Goal: Information Seeking & Learning: Learn about a topic

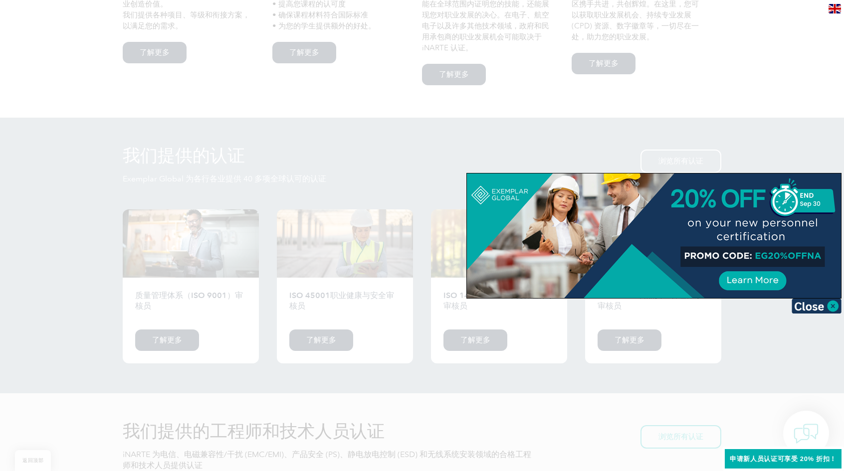
scroll to position [798, 0]
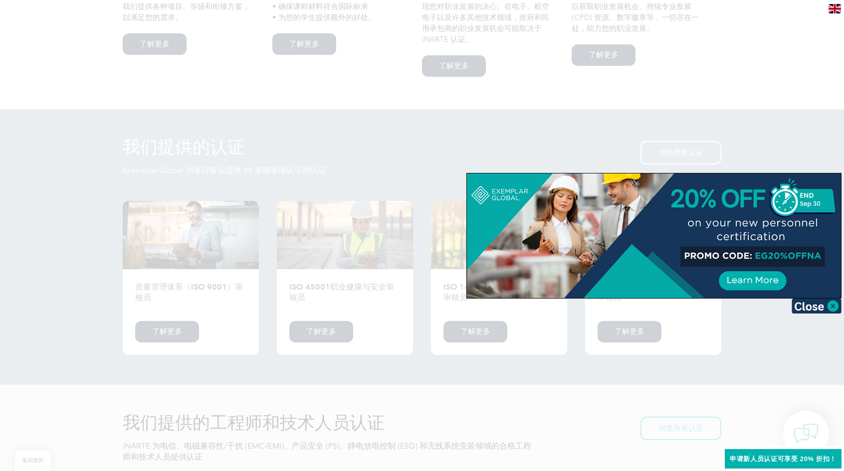
drag, startPoint x: 623, startPoint y: 209, endPoint x: 328, endPoint y: 212, distance: 295.7
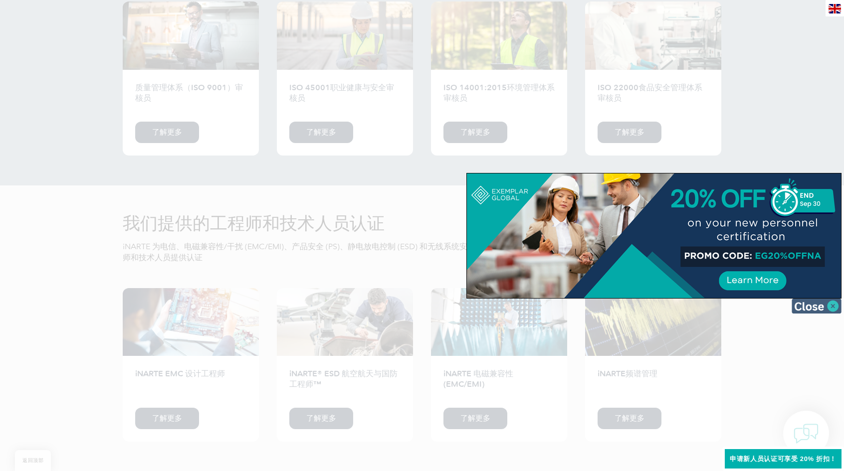
click at [839, 306] on img at bounding box center [816, 306] width 50 height 15
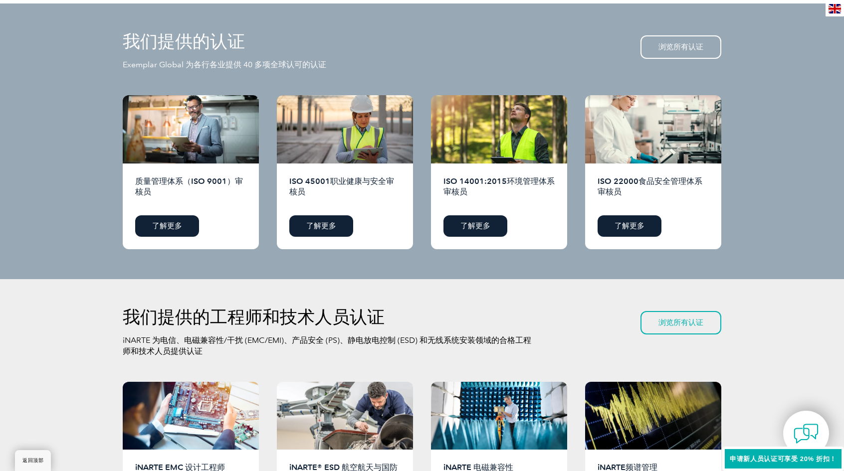
scroll to position [898, 0]
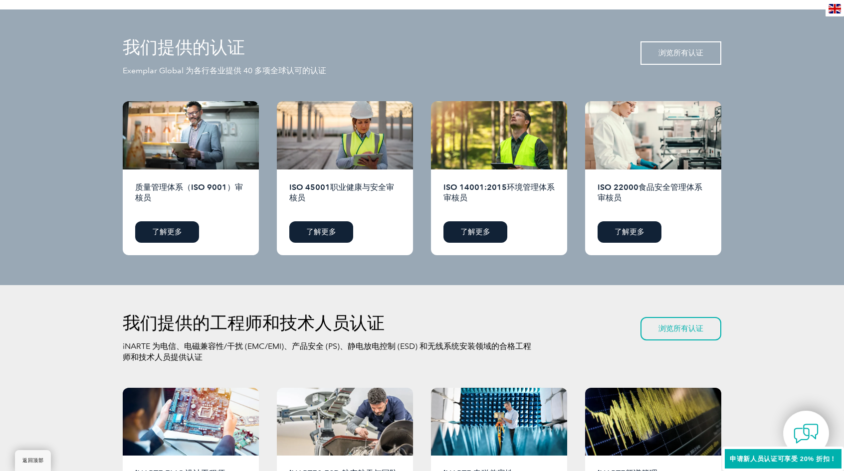
click at [685, 57] on font "浏览所有认证" at bounding box center [680, 52] width 45 height 9
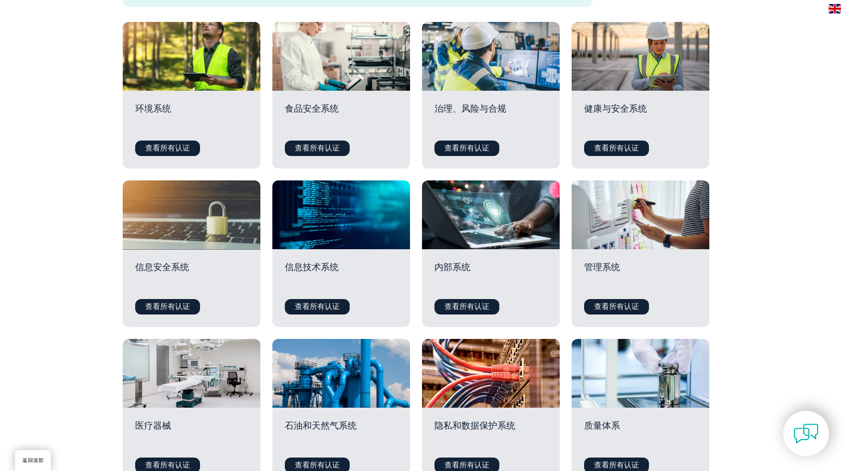
scroll to position [300, 0]
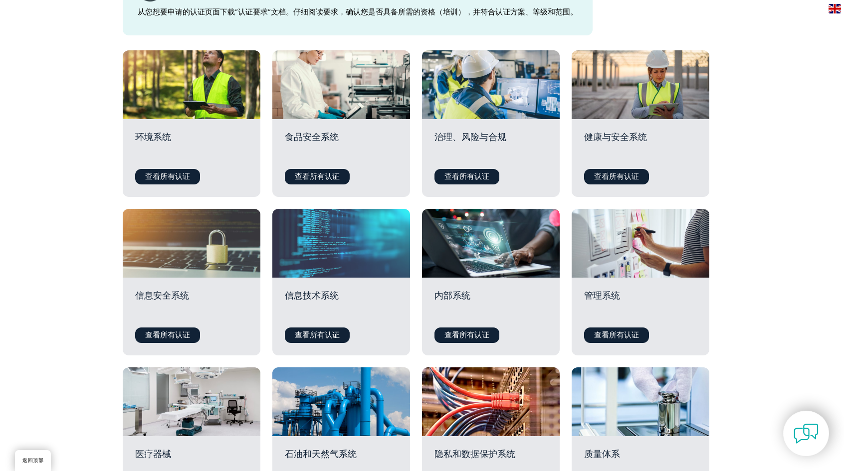
click at [318, 256] on div at bounding box center [341, 243] width 138 height 69
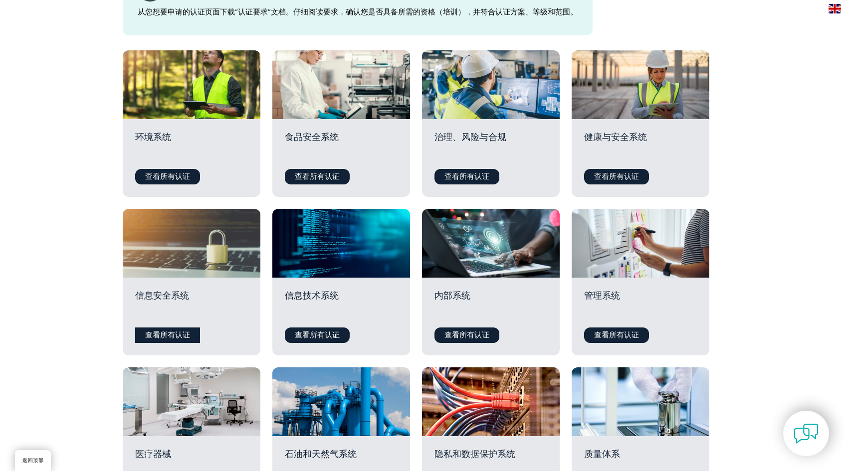
click at [155, 333] on font "查看所有认证" at bounding box center [167, 335] width 45 height 9
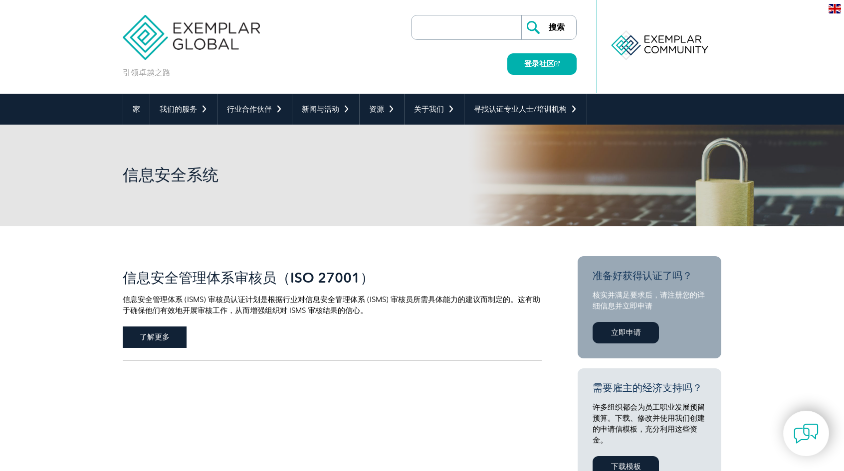
click at [162, 341] on font "了解更多" at bounding box center [155, 337] width 30 height 9
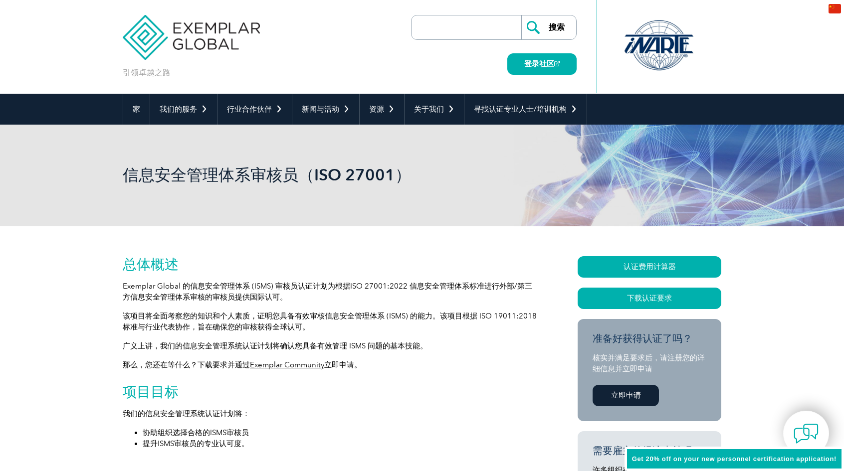
scroll to position [69, 0]
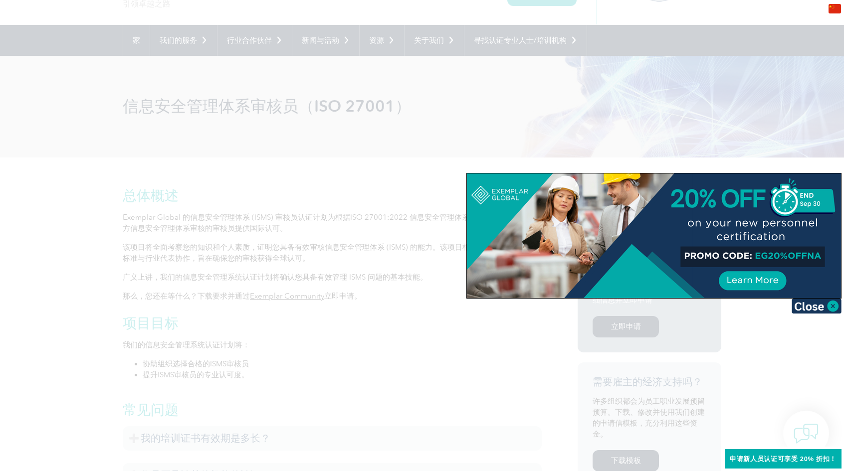
click at [403, 194] on div at bounding box center [422, 235] width 844 height 471
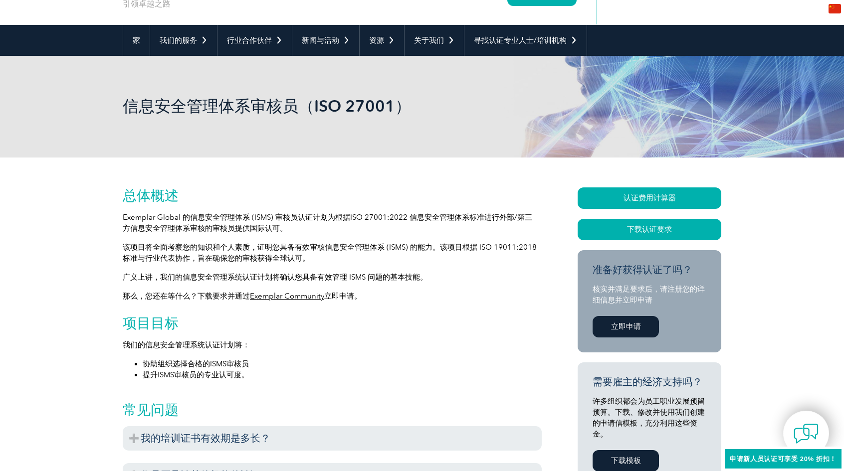
click at [410, 281] on font "广义上讲，我们的信息安全管理系统认证计划将确认您具备有效管理 ISMS 问题的基本技能。" at bounding box center [275, 277] width 305 height 9
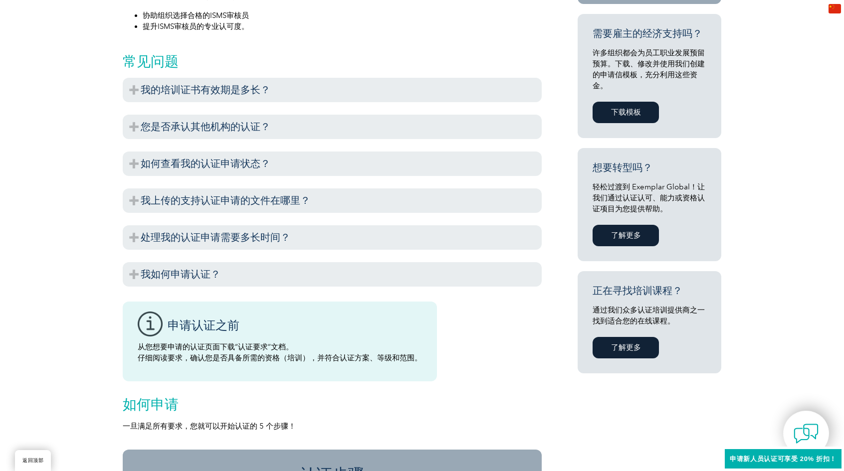
scroll to position [418, 0]
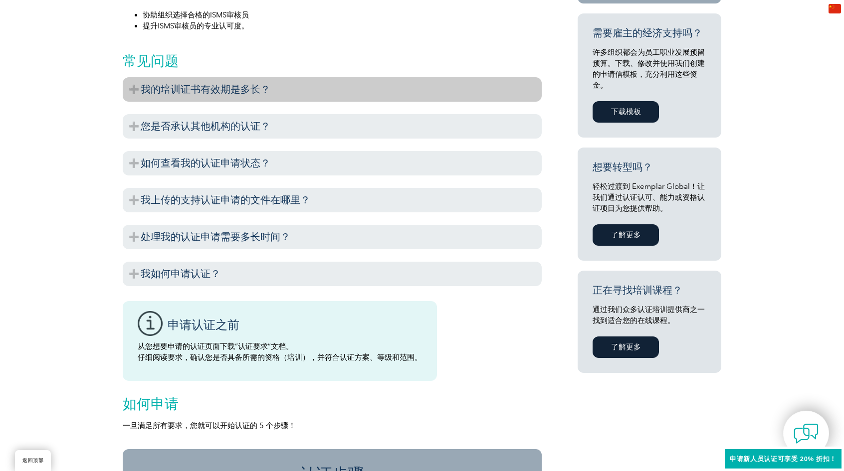
click at [208, 80] on h3 "我的培训证书有效期是多长？" at bounding box center [332, 89] width 419 height 24
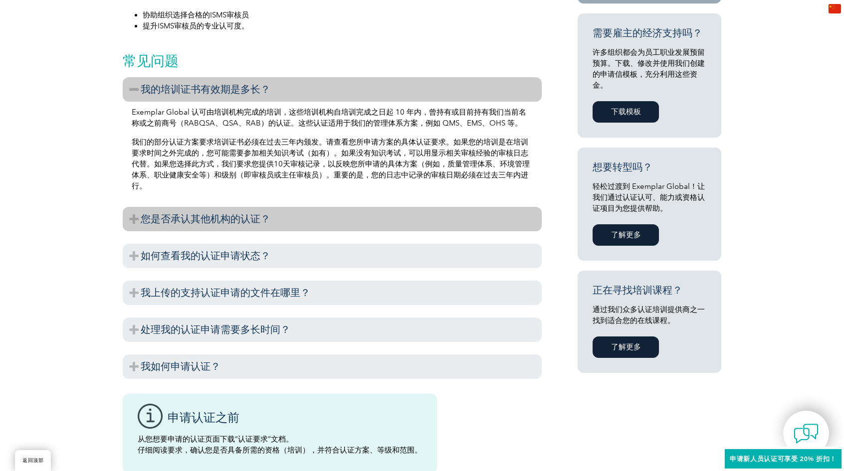
click at [344, 211] on h3 "您是否承认其他机构的认证？" at bounding box center [332, 219] width 419 height 24
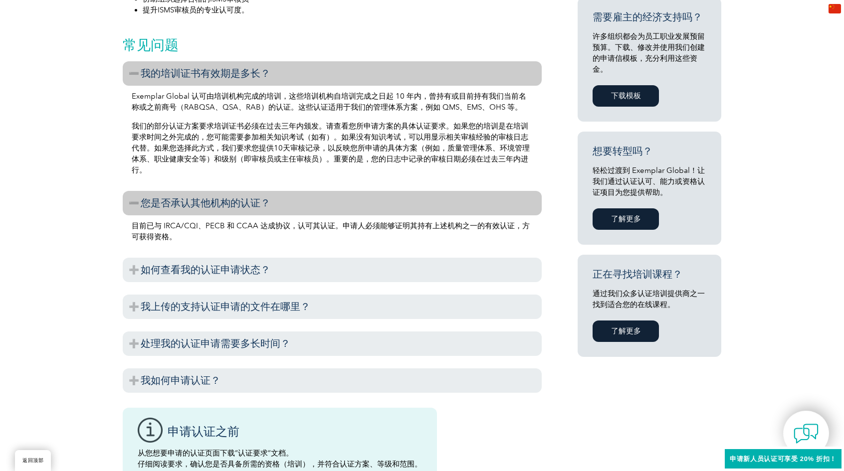
scroll to position [468, 0]
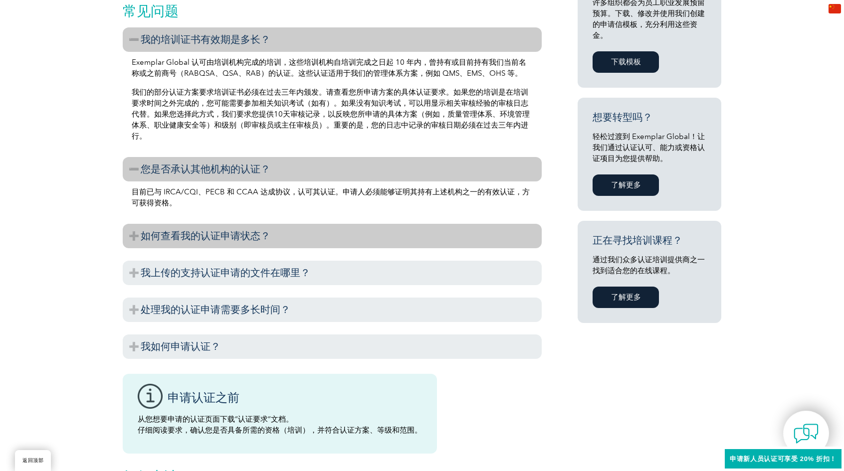
click at [305, 225] on h3 "如何查看我的认证申请状态？" at bounding box center [332, 236] width 419 height 24
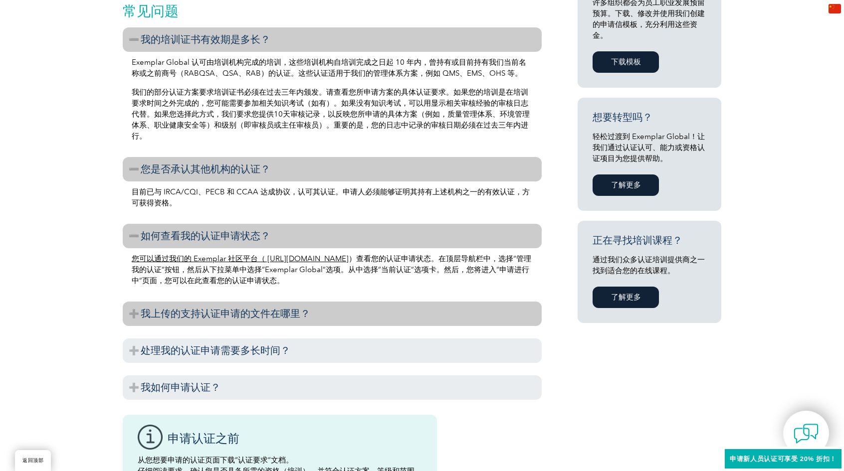
click at [265, 309] on font "我上传的支持认证申请的文件在哪里？" at bounding box center [226, 314] width 170 height 12
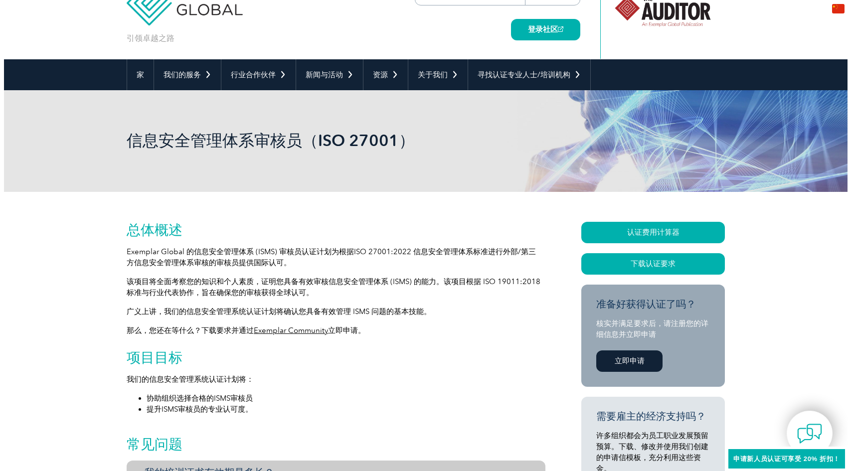
scroll to position [29, 0]
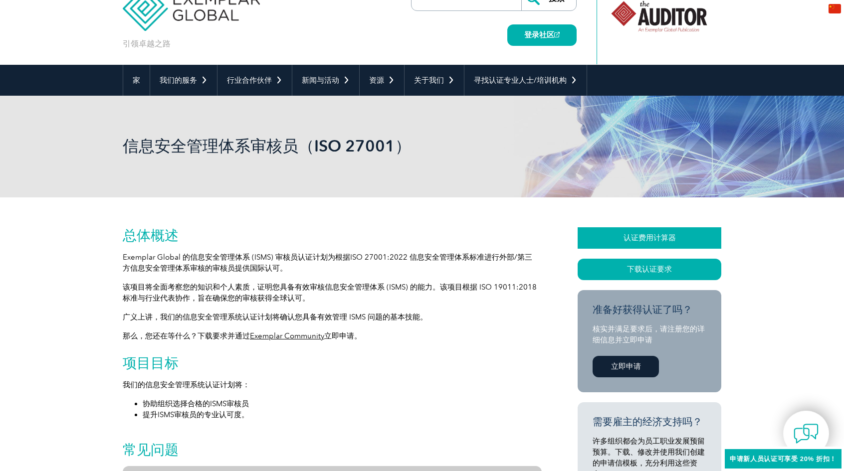
click at [648, 241] on font "认证费用计算器" at bounding box center [649, 237] width 52 height 9
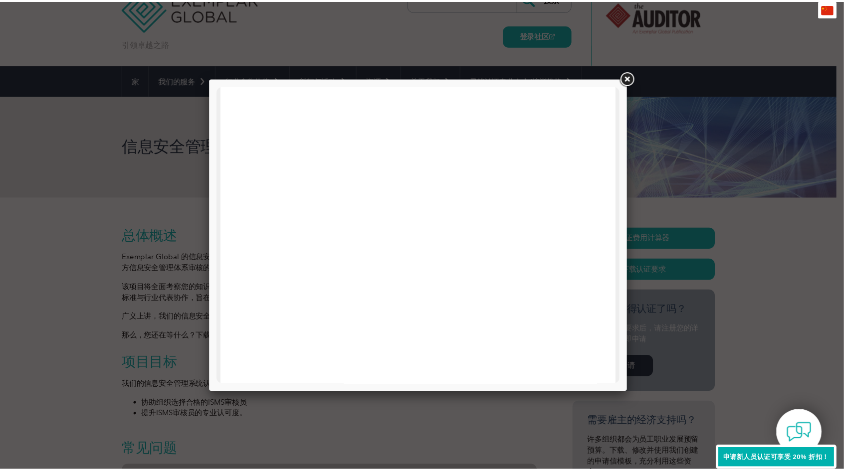
scroll to position [0, 0]
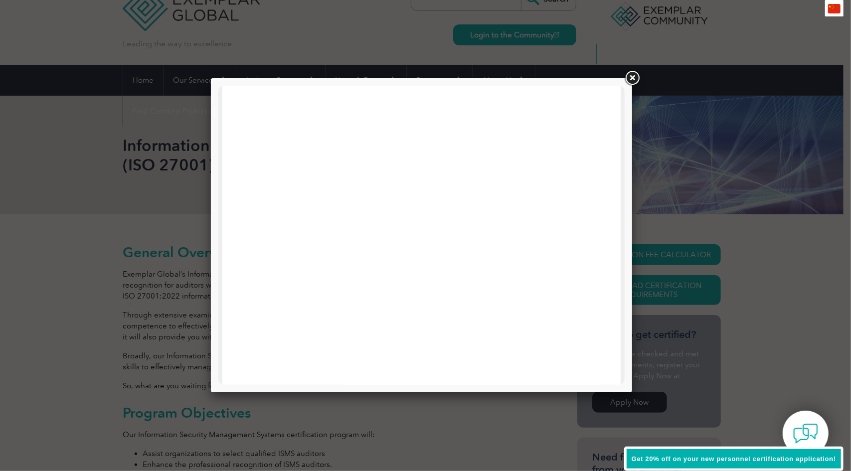
click at [628, 75] on link at bounding box center [632, 78] width 18 height 18
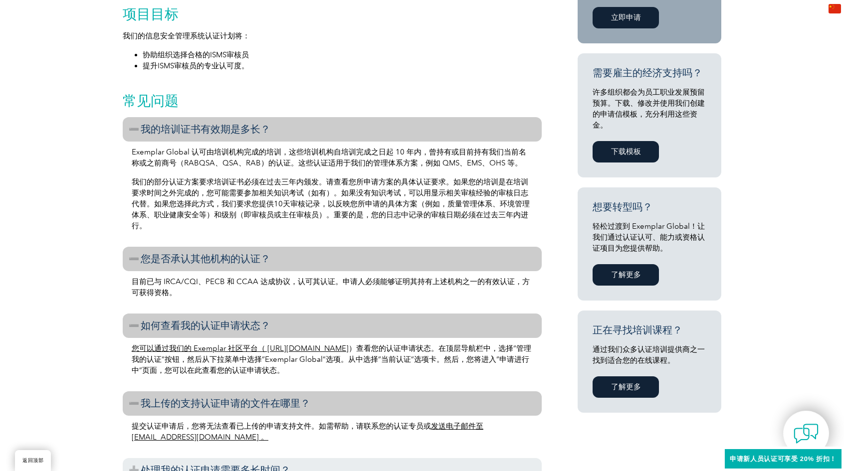
scroll to position [627, 0]
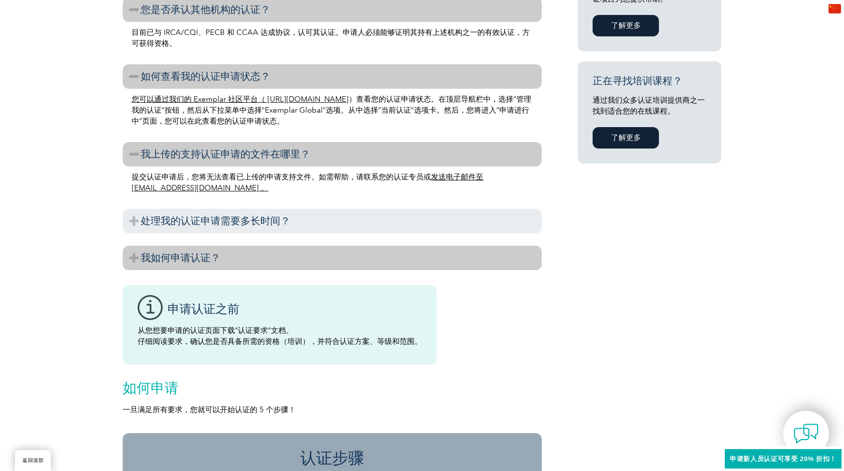
click at [233, 262] on h3 "我如何申请认证？" at bounding box center [332, 258] width 419 height 24
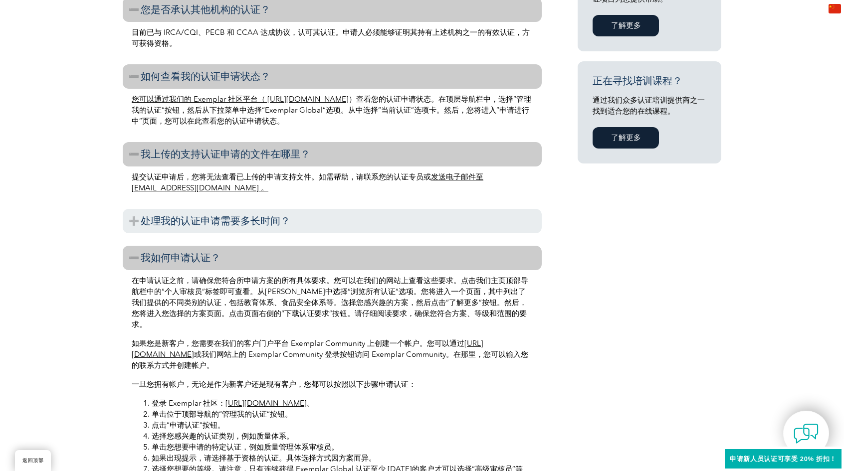
scroll to position [777, 0]
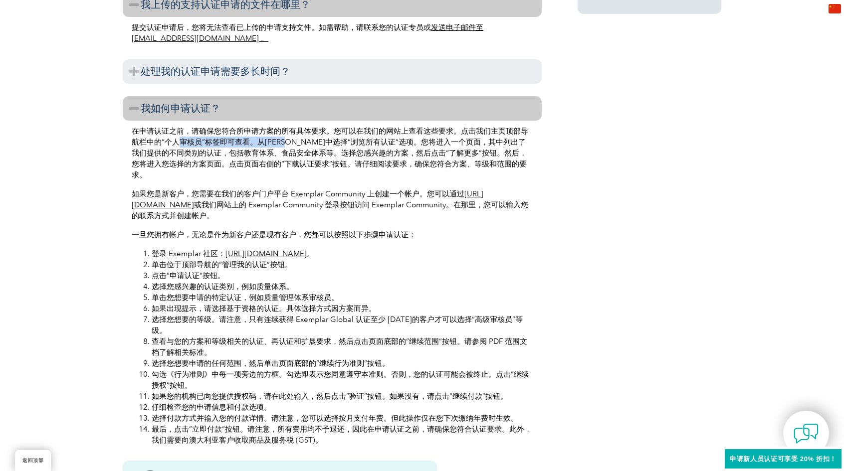
drag, startPoint x: 177, startPoint y: 136, endPoint x: 317, endPoint y: 140, distance: 140.2
click at [306, 140] on p "在申请认证之前，请确保您符合所申请方案的所有具体要求。您可以在我们的网站上查看这些要求。点击我们主页顶部导航栏中的“个人审核员”标签即可查看。从下拉菜单中选择…" at bounding box center [332, 153] width 401 height 55
click at [314, 171] on div "在申请认证之前，请确保您符合所申请方案的所有具体要求。您可以在我们的网站上查看这些要求。点击我们主页顶部导航栏中的“个人审核员”标签即可查看。从下拉菜单中选择…" at bounding box center [332, 286] width 419 height 330
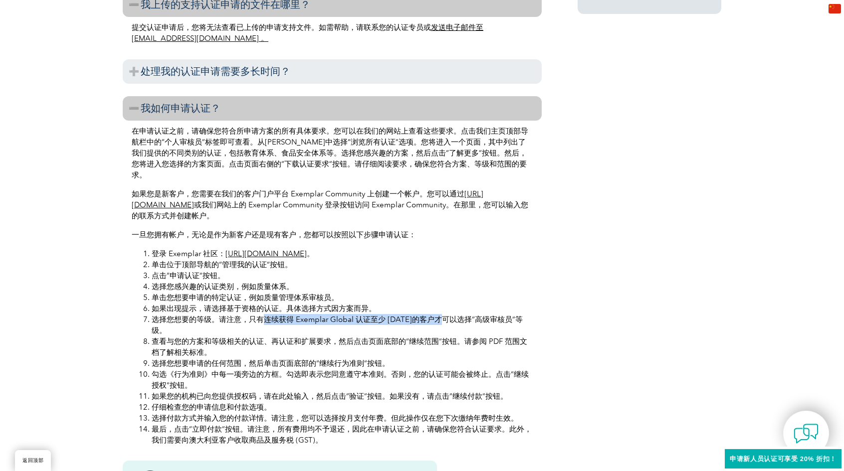
drag, startPoint x: 261, startPoint y: 311, endPoint x: 459, endPoint y: 303, distance: 197.6
click at [454, 315] on font "选择您想要的等级。请注意，只有连续获得 Exemplar Global 认证至少 12 年的客户才可以选择“高级审核员”等级。" at bounding box center [337, 325] width 371 height 20
drag, startPoint x: 491, startPoint y: 304, endPoint x: 501, endPoint y: 304, distance: 9.5
click at [501, 315] on font "选择您想要的等级。请注意，只有连续获得 Exemplar Global 认证至少 12 年的客户才可以选择“高级审核员”等级。" at bounding box center [337, 325] width 371 height 20
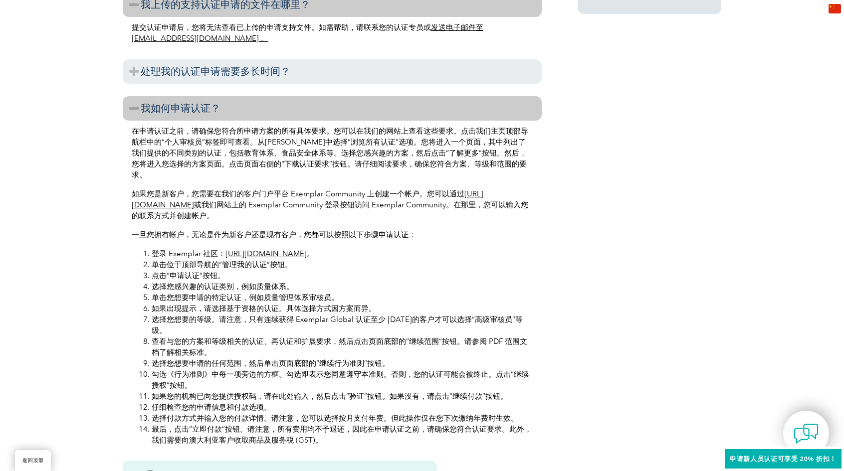
click at [377, 315] on font "选择您想要的等级。请注意，只有连续获得 Exemplar Global 认证至少 12 年的客户才可以选择“高级审核员”等级。" at bounding box center [337, 325] width 371 height 20
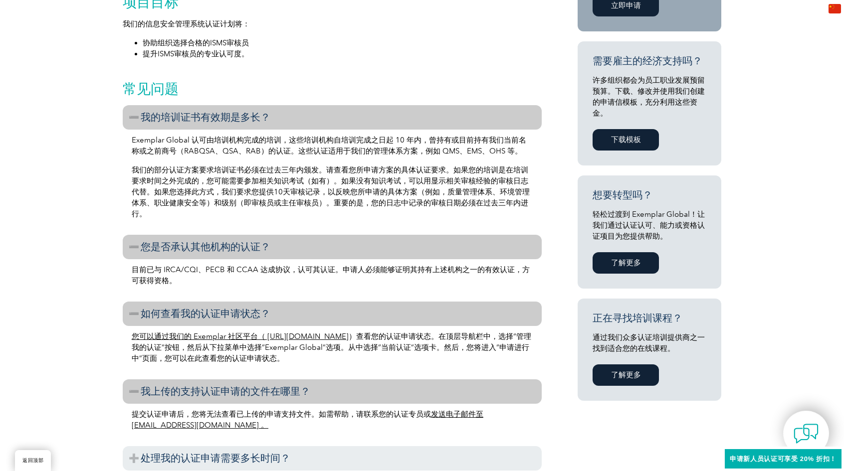
scroll to position [378, 0]
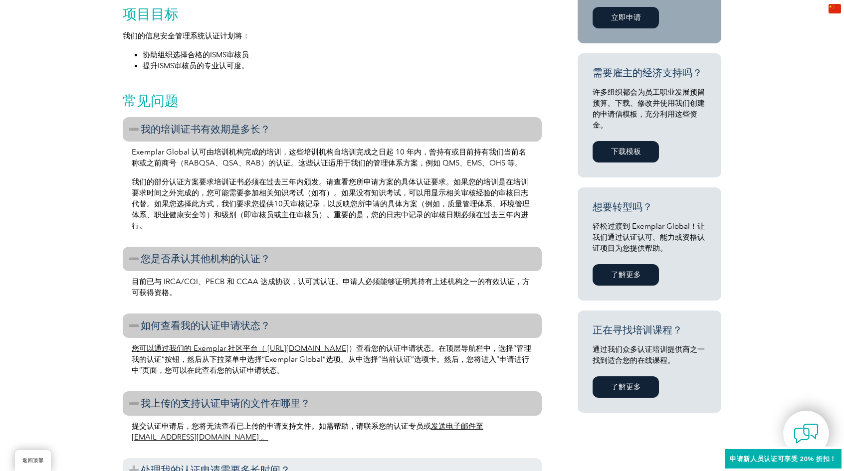
click at [636, 398] on link "了解更多" at bounding box center [625, 387] width 66 height 21
click at [634, 389] on font "了解更多" at bounding box center [626, 387] width 30 height 9
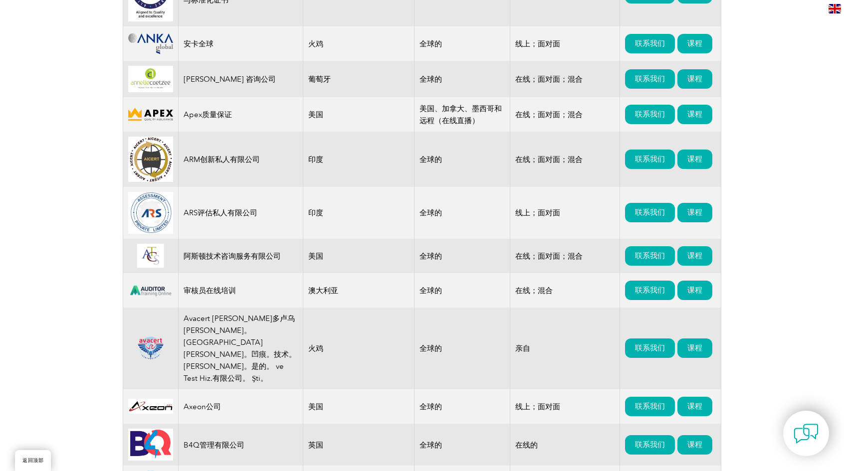
scroll to position [1197, 0]
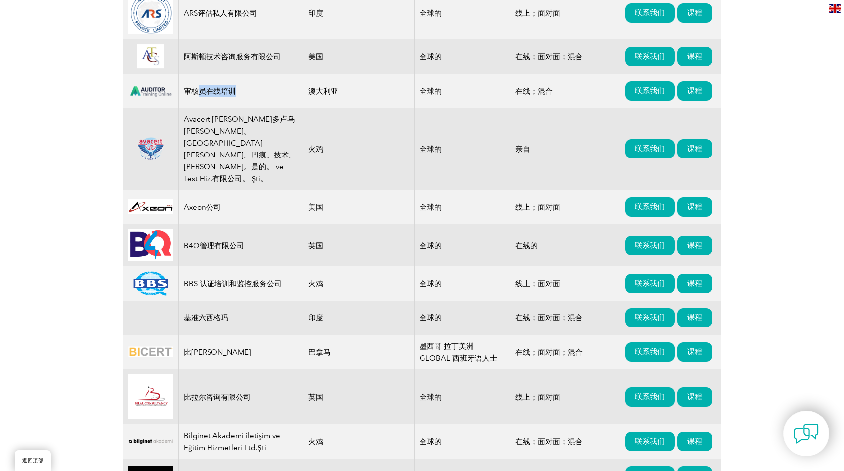
drag, startPoint x: 195, startPoint y: 107, endPoint x: 250, endPoint y: 109, distance: 54.4
click at [250, 108] on td "审核员在线培训" at bounding box center [241, 91] width 125 height 34
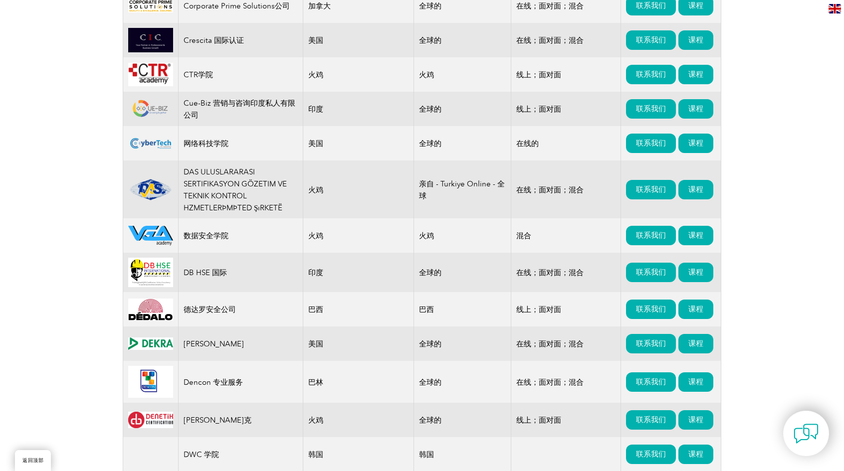
scroll to position [2643, 0]
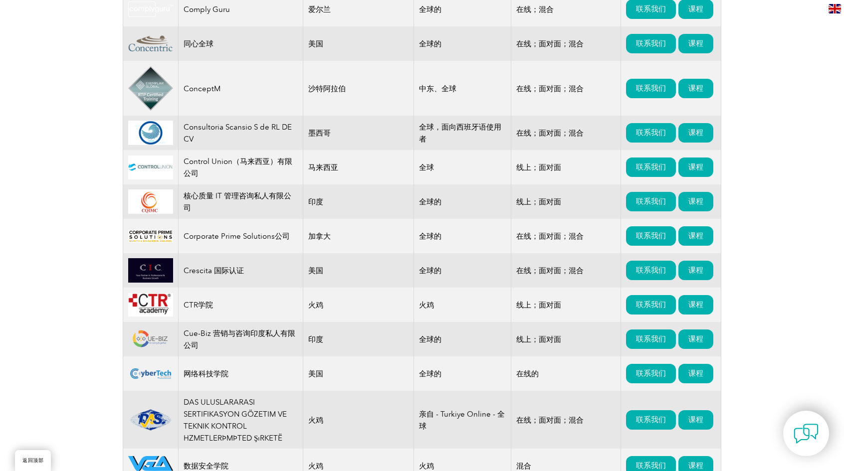
click at [831, 13] on img at bounding box center [834, 8] width 12 height 9
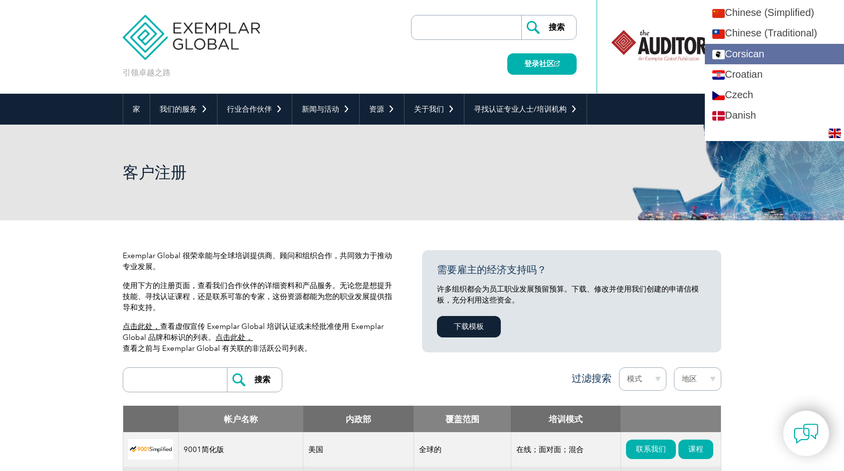
scroll to position [249, 0]
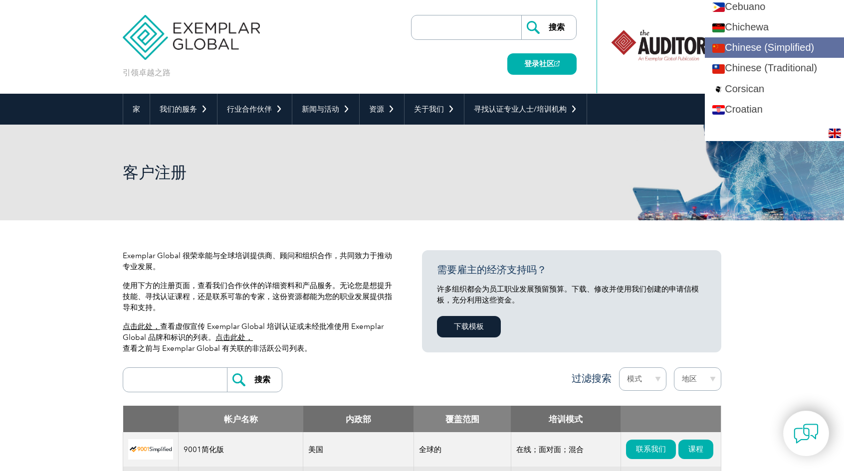
click at [798, 48] on link "Chinese (Simplified)" at bounding box center [774, 47] width 139 height 20
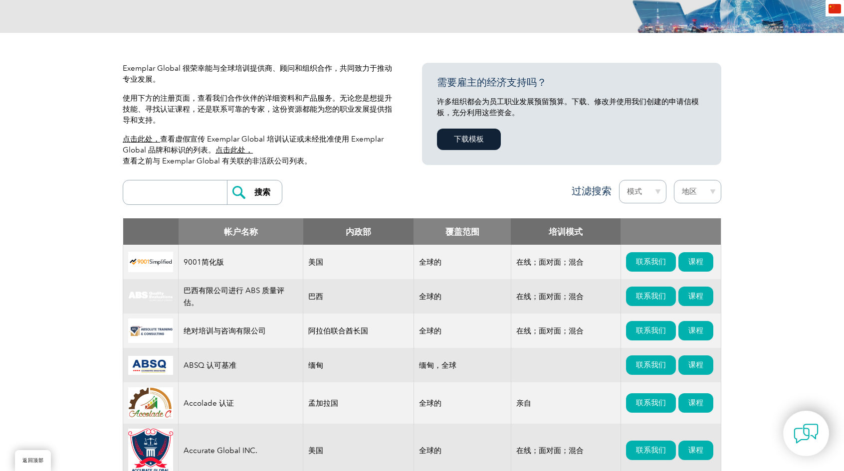
scroll to position [199, 0]
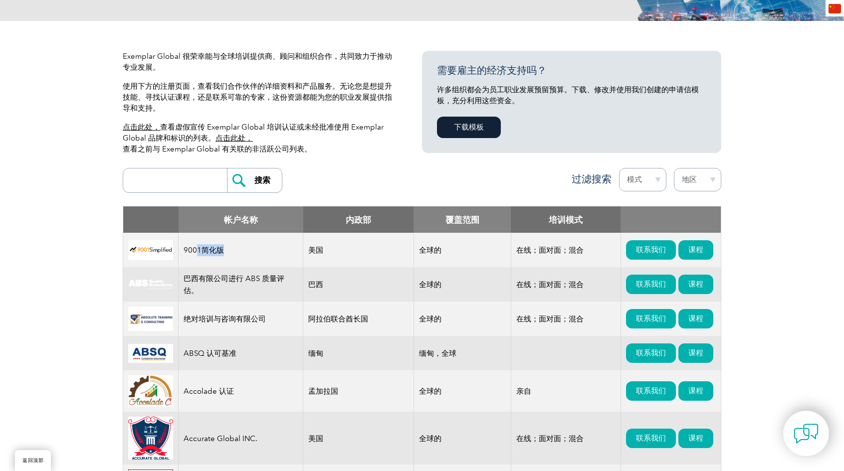
drag, startPoint x: 197, startPoint y: 256, endPoint x: 250, endPoint y: 256, distance: 52.4
click at [250, 256] on td "9001简化版" at bounding box center [241, 250] width 125 height 34
click at [309, 258] on td "美国" at bounding box center [358, 250] width 111 height 34
click at [826, 5] on div "zh-CN" at bounding box center [834, 8] width 18 height 16
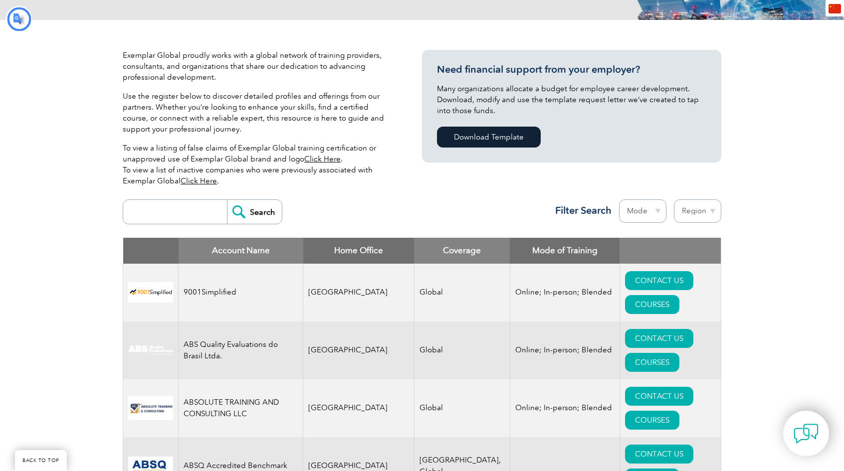
type input "搜索"
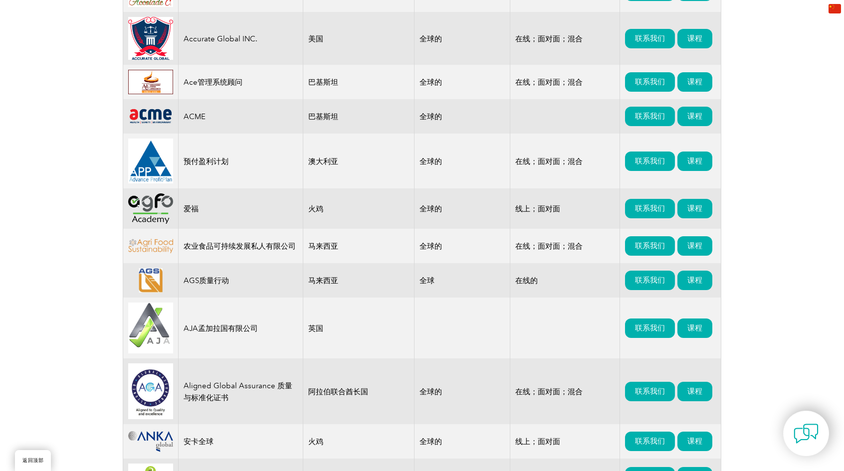
scroll to position [599, 0]
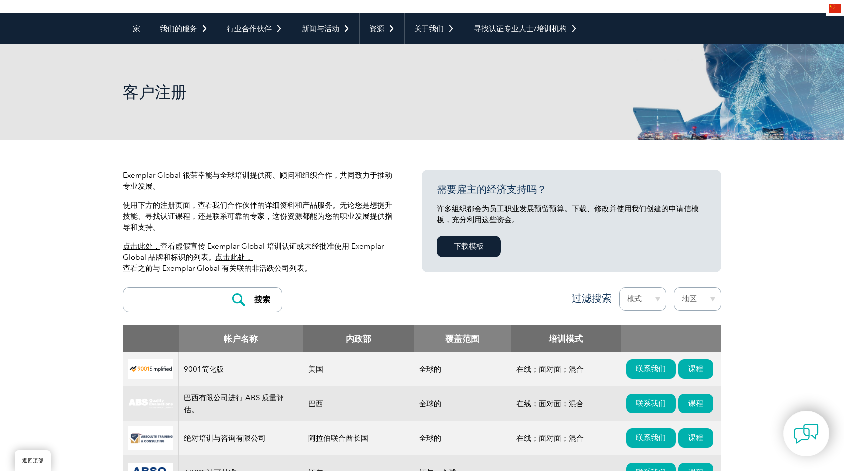
scroll to position [100, 0]
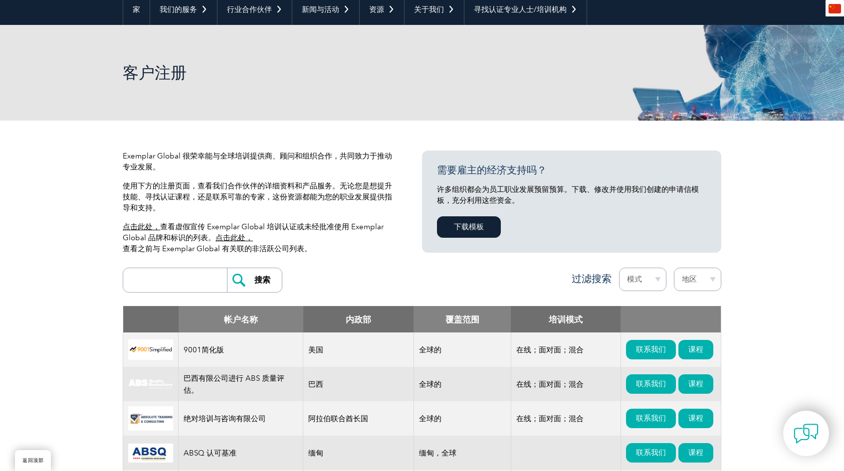
click at [195, 292] on input "search" at bounding box center [177, 280] width 99 height 24
type input "IS027001"
click at [227, 268] on input "搜索" at bounding box center [254, 280] width 55 height 24
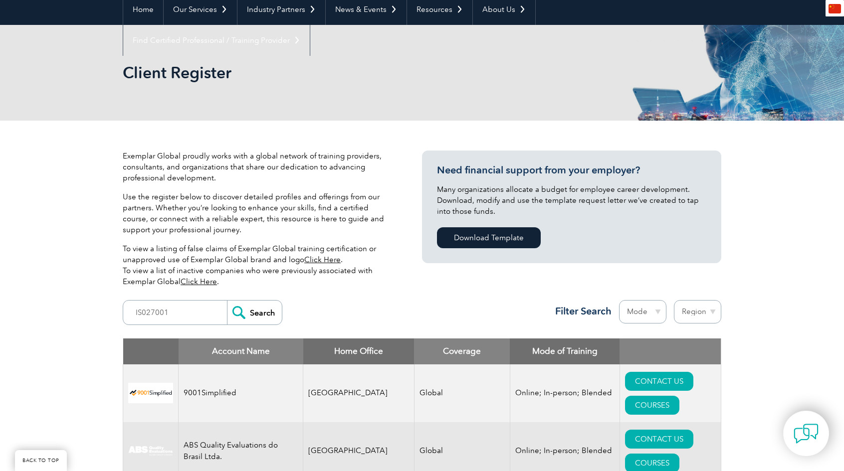
click at [629, 308] on select "Mode Online In-person Blended" at bounding box center [642, 311] width 47 height 23
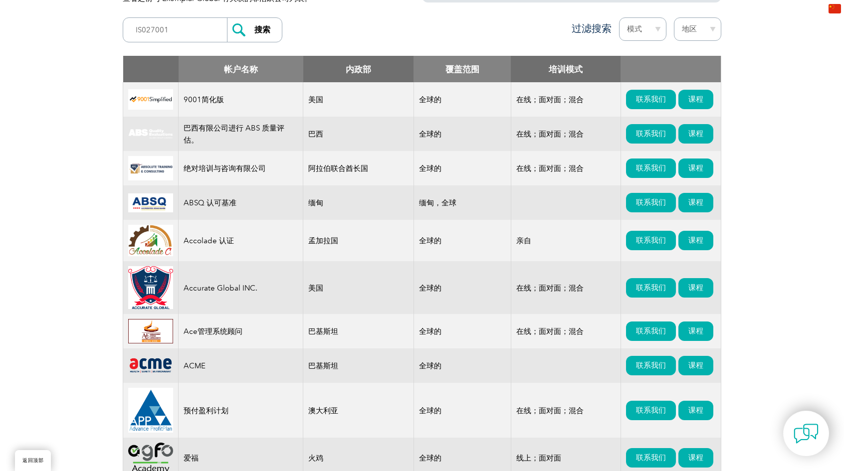
scroll to position [349, 0]
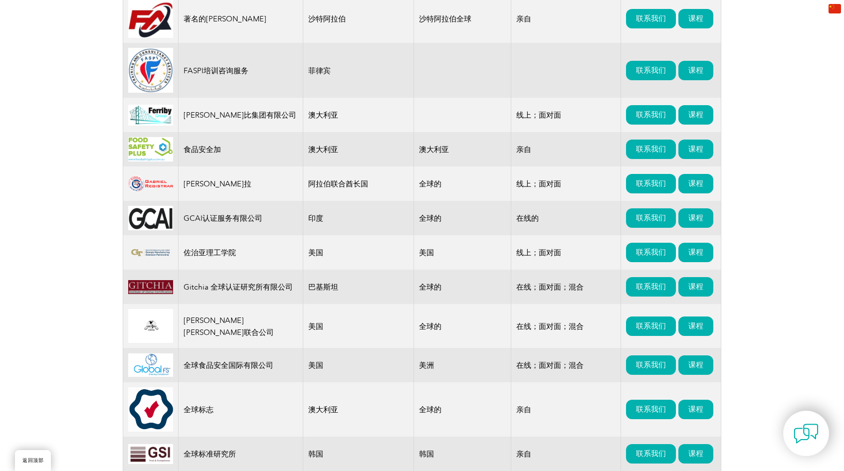
drag, startPoint x: 44, startPoint y: 101, endPoint x: 42, endPoint y: 398, distance: 296.7
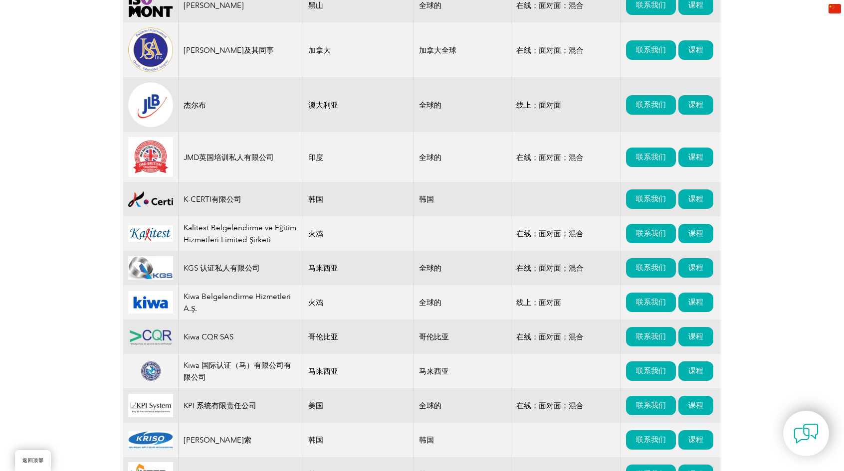
drag, startPoint x: 58, startPoint y: 208, endPoint x: 67, endPoint y: 436, distance: 227.6
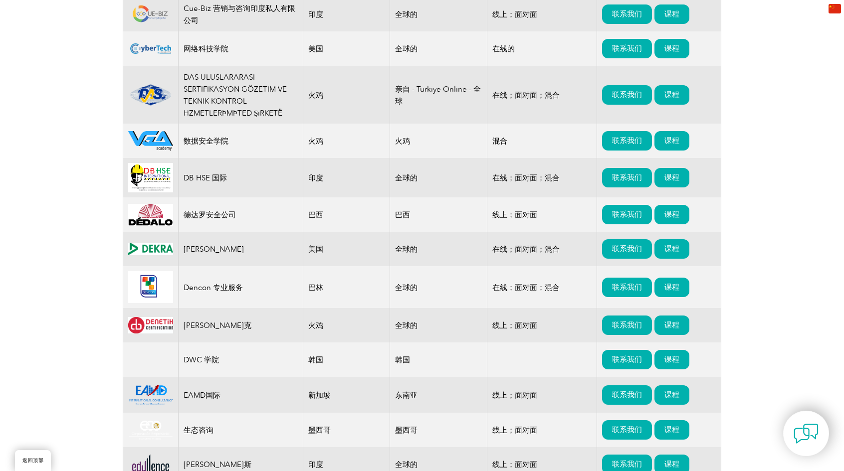
scroll to position [0, 0]
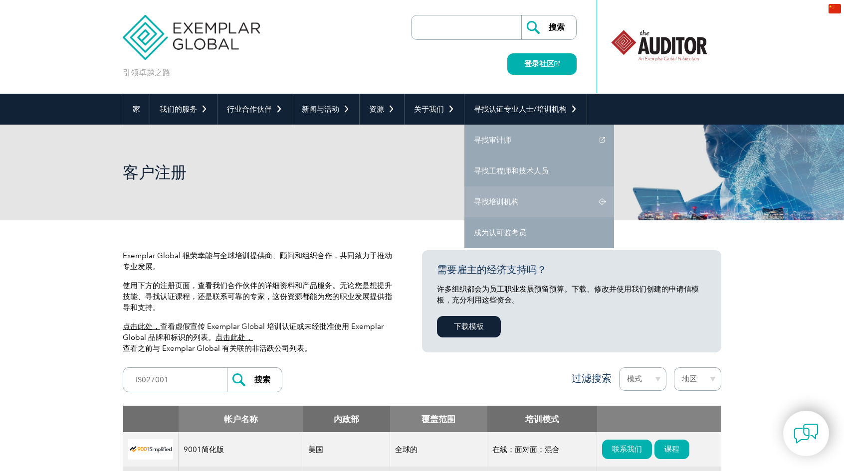
click at [554, 198] on link "寻找培训机构" at bounding box center [539, 202] width 150 height 31
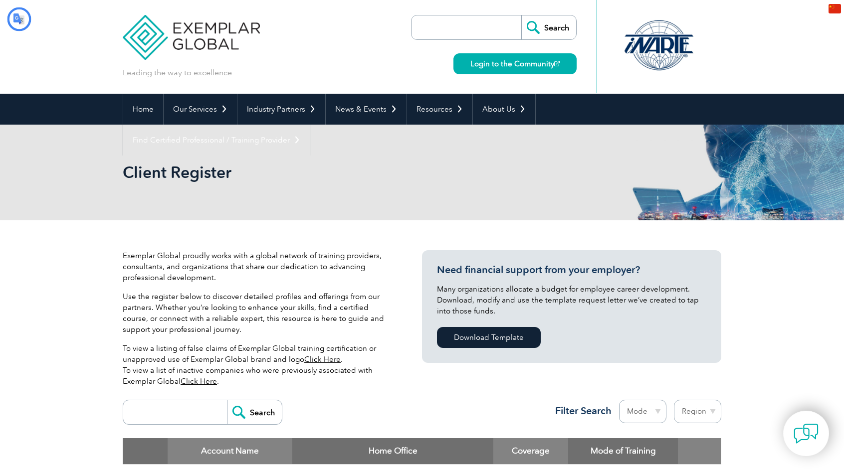
type input "搜索"
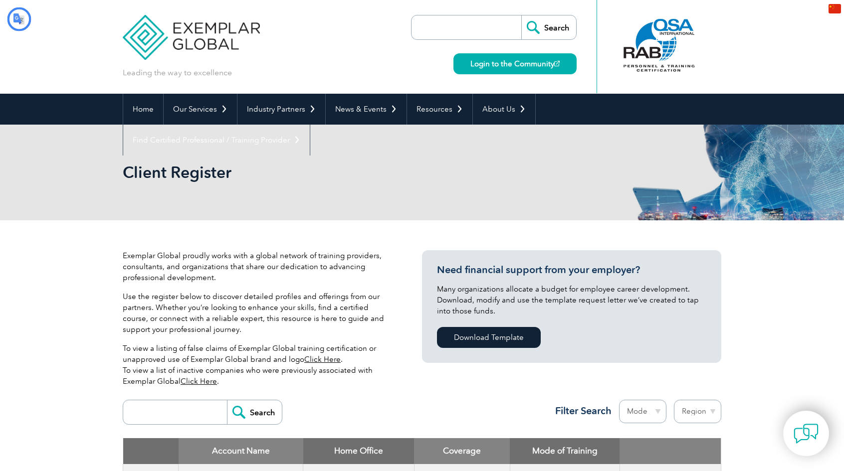
type input "搜索"
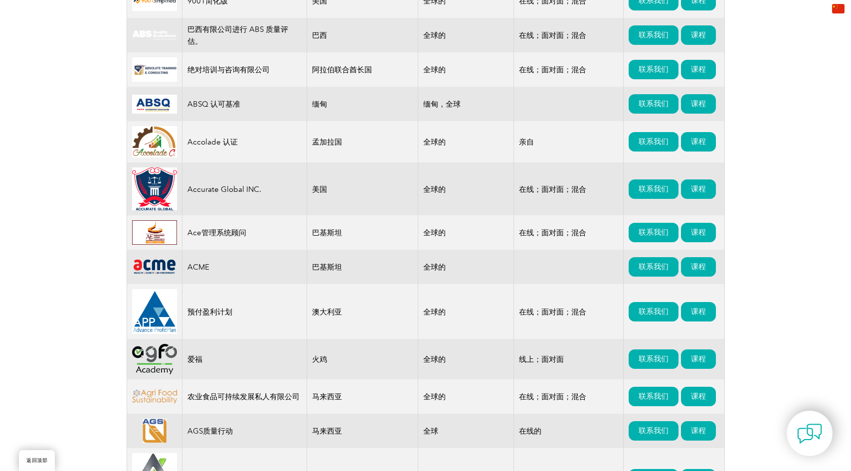
scroll to position [199, 0]
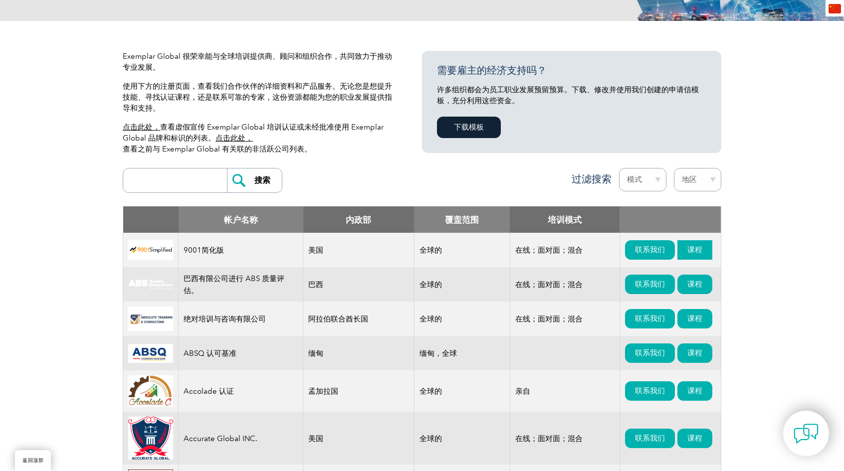
click at [687, 247] on font "课程" at bounding box center [694, 249] width 15 height 9
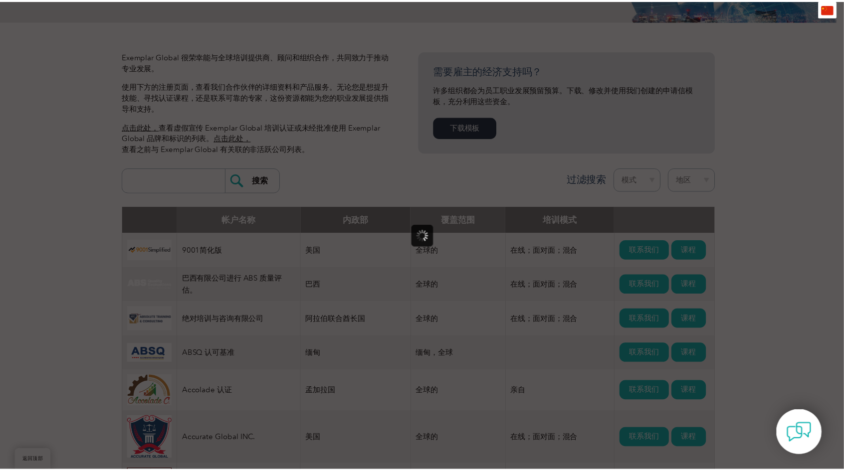
scroll to position [0, 0]
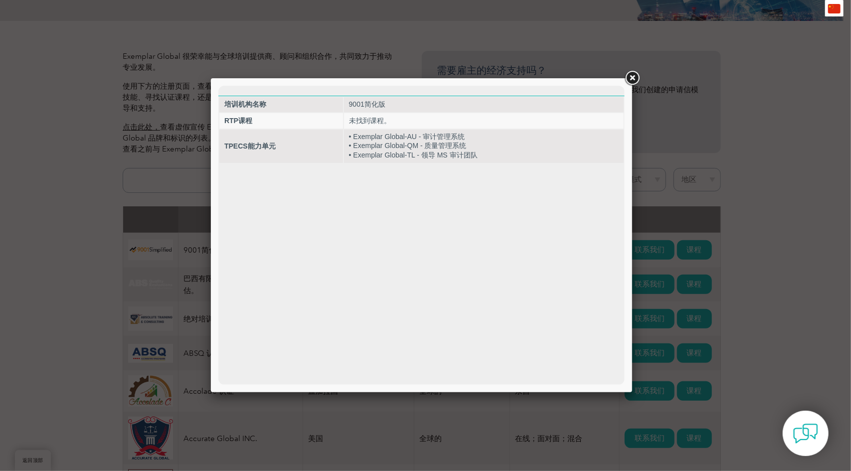
click at [636, 74] on link at bounding box center [632, 78] width 18 height 18
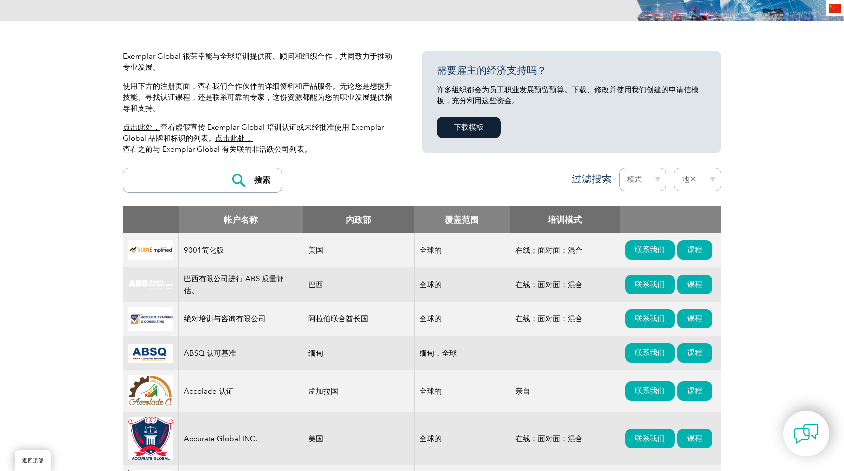
click at [682, 178] on select "地区 澳大利亚 巴林 孟加拉国 巴西 加拿大 哥伦比亚 多明尼加共和国 埃及 印度 印度尼西亚 爱尔兰 约旦 韩国 马来西亚 马耳他 墨西哥 蒙古 黑山 缅甸…" at bounding box center [697, 179] width 47 height 23
click at [649, 174] on select "模式 在线的 亲自 混合" at bounding box center [642, 179] width 47 height 23
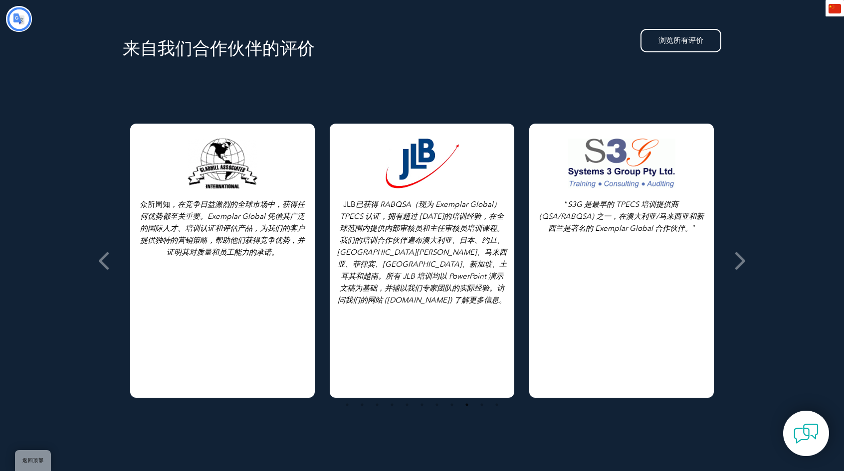
scroll to position [12019, 0]
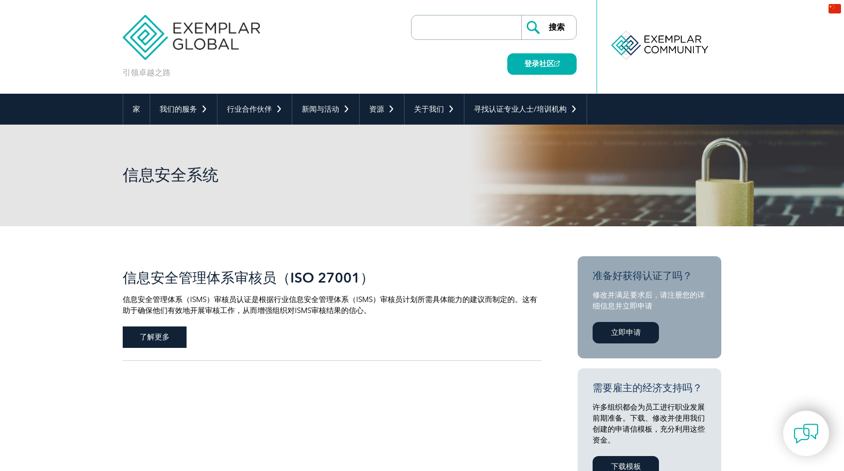
click at [173, 330] on span "了解更多" at bounding box center [155, 337] width 64 height 21
